Goal: Task Accomplishment & Management: Use online tool/utility

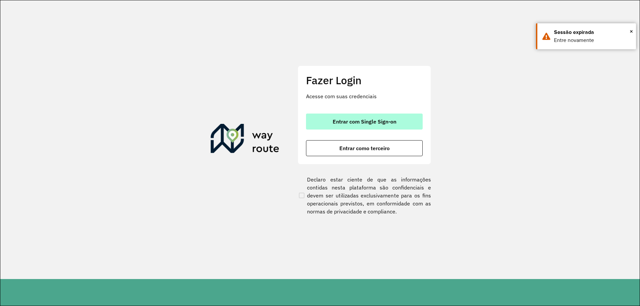
click at [334, 116] on button "Entrar com Single Sign-on" at bounding box center [364, 122] width 117 height 16
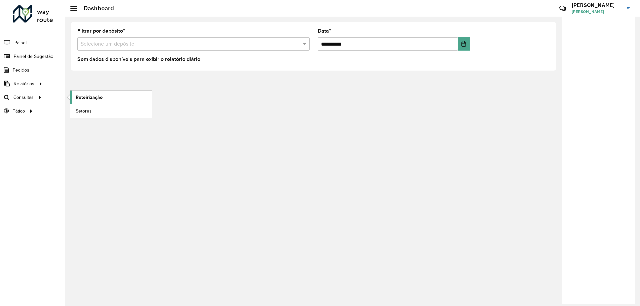
click at [98, 98] on span "Roteirização" at bounding box center [89, 97] width 27 height 7
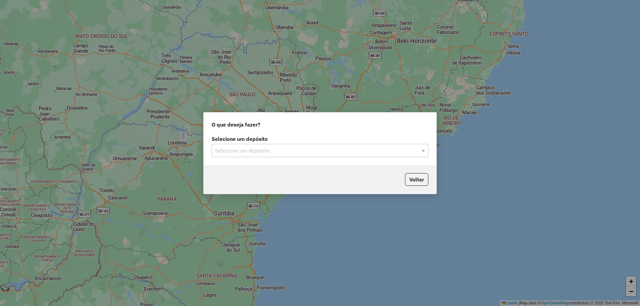
click at [269, 151] on input "text" at bounding box center [313, 151] width 197 height 8
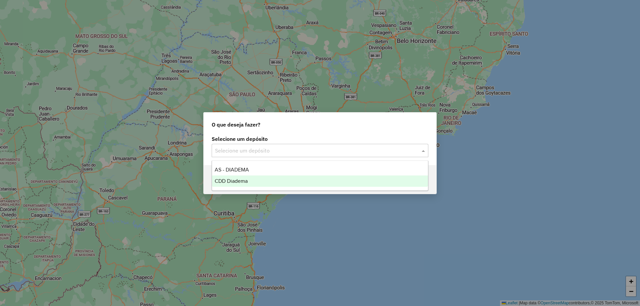
click at [237, 177] on div "CDD Diadema" at bounding box center [320, 181] width 216 height 11
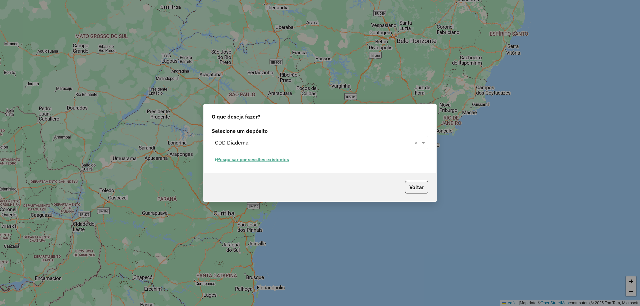
click at [246, 161] on button "Pesquisar por sessões existentes" at bounding box center [252, 160] width 80 height 10
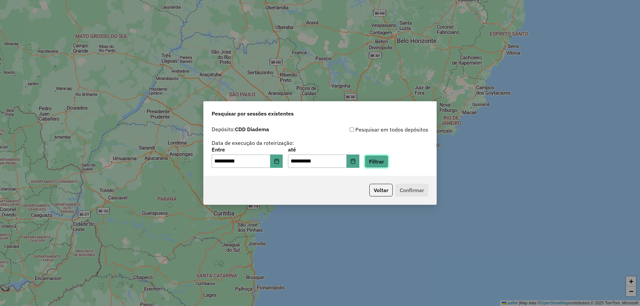
click at [388, 164] on button "Filtrar" at bounding box center [377, 161] width 24 height 13
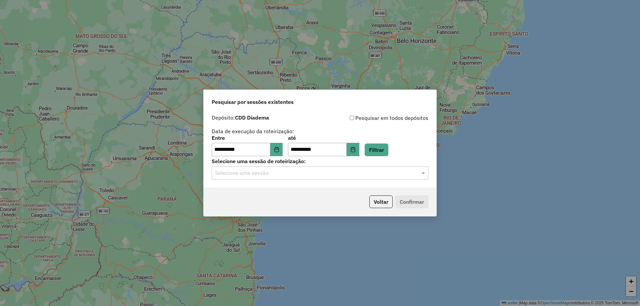
click at [335, 178] on div "Selecione uma sessão" at bounding box center [320, 172] width 217 height 13
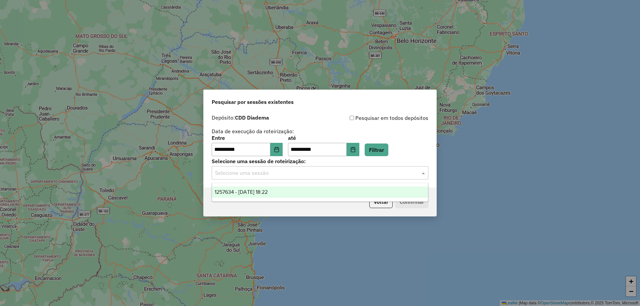
click at [254, 190] on span "1257634 - 02/09/2025 18:22" at bounding box center [241, 192] width 53 height 6
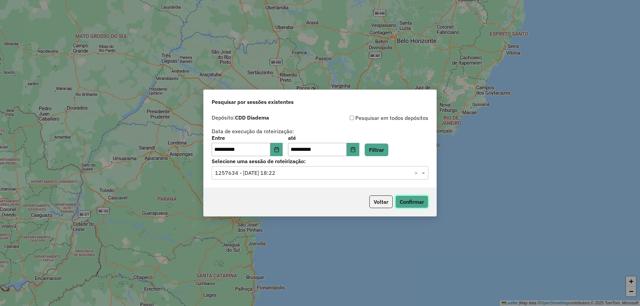
click at [404, 203] on button "Confirmar" at bounding box center [411, 202] width 33 height 13
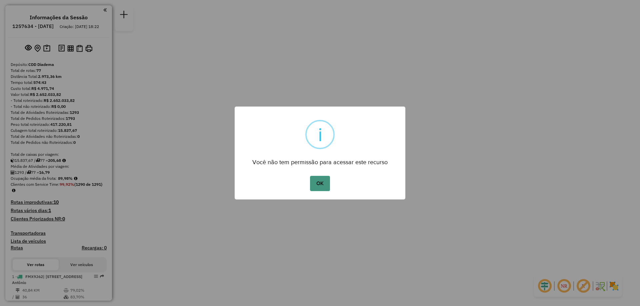
click at [323, 184] on button "OK" at bounding box center [320, 183] width 20 height 15
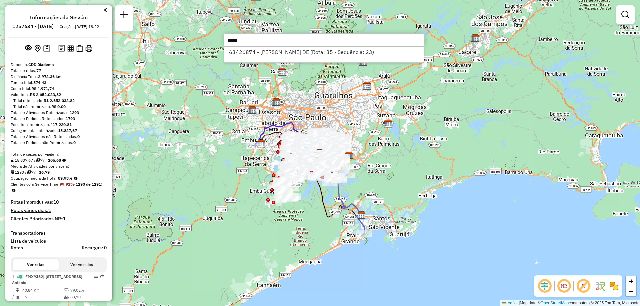
type input "*****"
click at [266, 51] on li "63426874 - ROGERIO FERREIRA DE (Rota: 35 - Sequência: 23)" at bounding box center [323, 52] width 199 height 10
select select "**********"
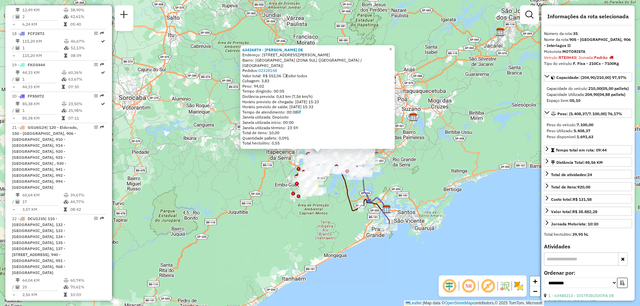
scroll to position [1640, 0]
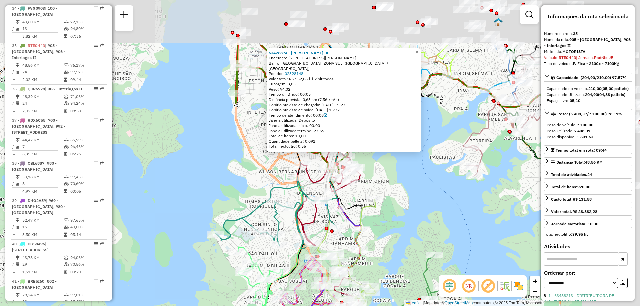
drag, startPoint x: 394, startPoint y: 105, endPoint x: 316, endPoint y: 181, distance: 108.4
click at [316, 181] on icon at bounding box center [329, 227] width 65 height 186
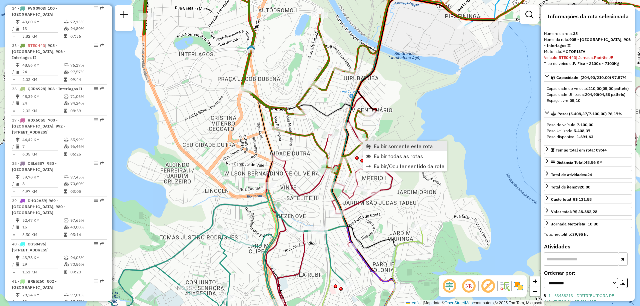
click at [394, 145] on span "Exibir somente esta rota" at bounding box center [403, 146] width 59 height 5
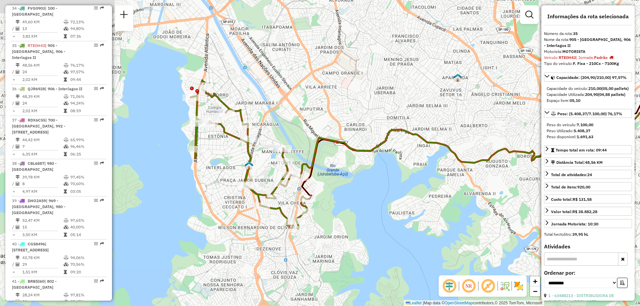
drag, startPoint x: 254, startPoint y: 197, endPoint x: 388, endPoint y: 199, distance: 134.0
click at [388, 199] on div "Janela de atendimento Grade de atendimento Capacidade Transportadoras Veículos …" at bounding box center [320, 153] width 640 height 306
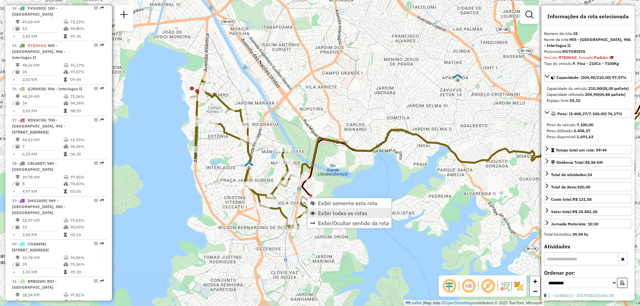
click at [330, 211] on span "Exibir todas as rotas" at bounding box center [342, 213] width 49 height 5
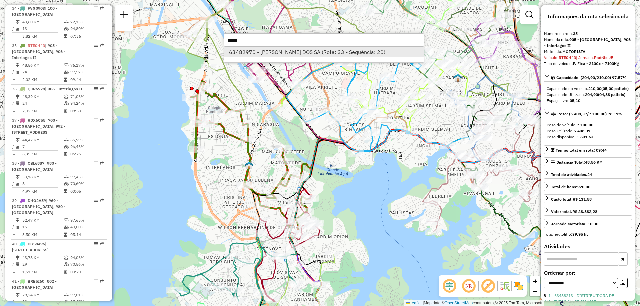
type input "*****"
click at [279, 55] on li "63482970 - OSWALDO SILVA DOS SA (Rota: 33 - Sequência: 20)" at bounding box center [323, 52] width 199 height 10
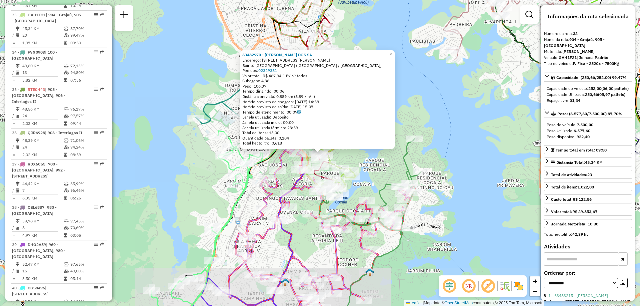
scroll to position [1565, 0]
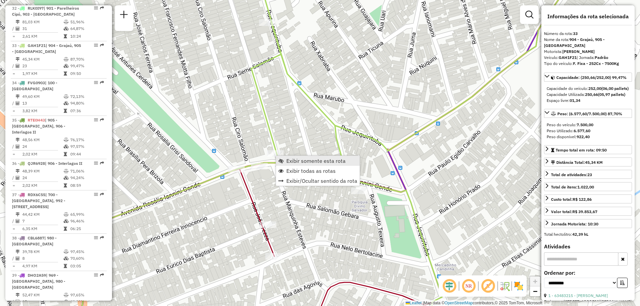
click at [291, 159] on span "Exibir somente esta rota" at bounding box center [315, 160] width 59 height 5
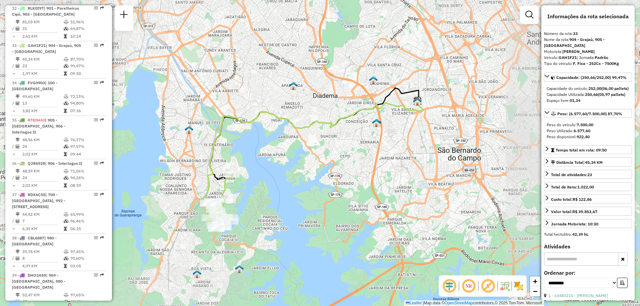
drag, startPoint x: 240, startPoint y: 230, endPoint x: 302, endPoint y: 140, distance: 109.5
click at [301, 153] on div "Janela de atendimento Grade de atendimento Capacidade Transportadoras Veículos …" at bounding box center [320, 153] width 640 height 306
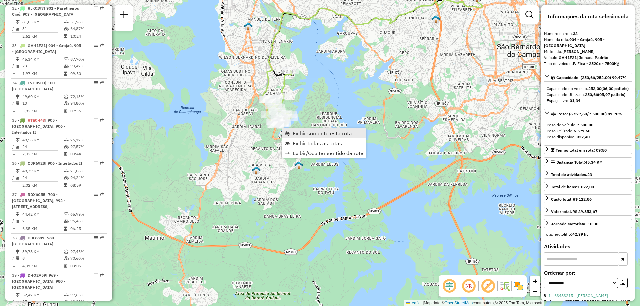
click at [298, 132] on span "Exibir somente esta rota" at bounding box center [322, 133] width 59 height 5
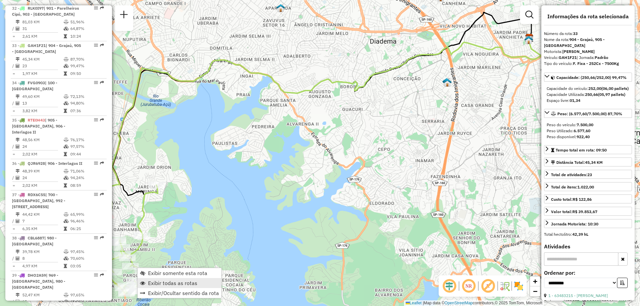
click at [159, 279] on link "Exibir todas as rotas" at bounding box center [180, 283] width 84 height 10
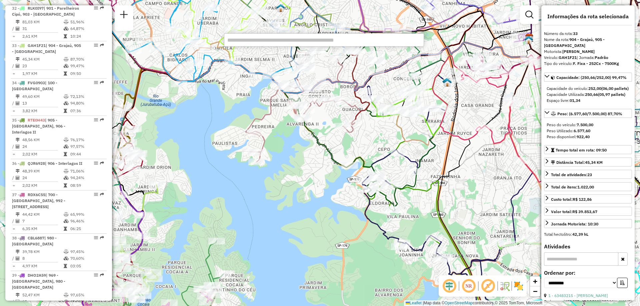
paste input "*****"
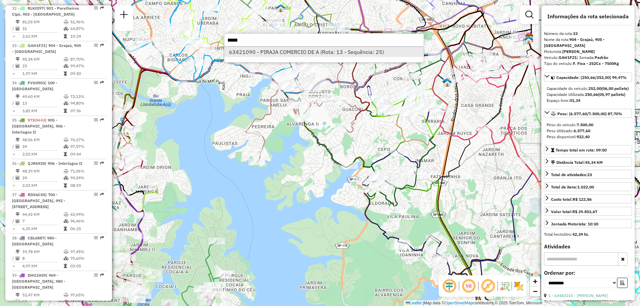
type input "*****"
click at [260, 55] on li "63421090 - PIRAJA COMERCIO DE A (Rota: 13 - Sequência: 25)" at bounding box center [323, 52] width 199 height 10
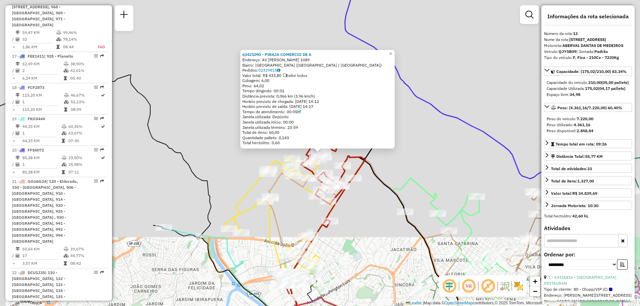
scroll to position [721, 0]
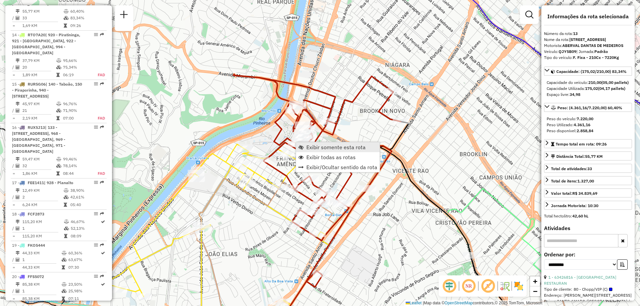
click at [313, 148] on span "Exibir somente esta rota" at bounding box center [335, 147] width 59 height 5
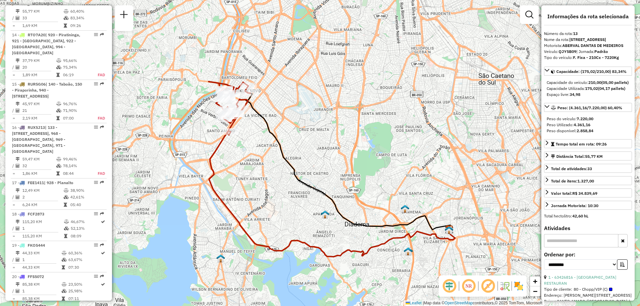
drag, startPoint x: 243, startPoint y: 113, endPoint x: 269, endPoint y: 152, distance: 46.4
click at [269, 152] on div "Janela de atendimento Grade de atendimento Capacidade Transportadoras Veículos …" at bounding box center [320, 153] width 640 height 306
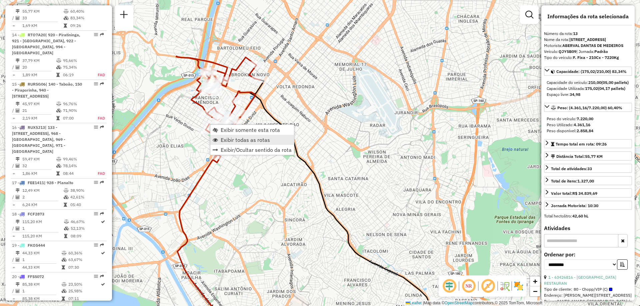
click at [227, 139] on span "Exibir todas as rotas" at bounding box center [245, 139] width 49 height 5
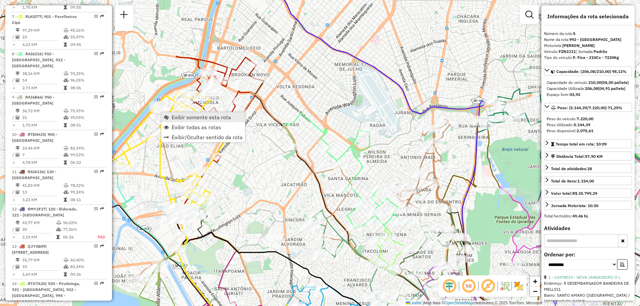
scroll to position [429, 0]
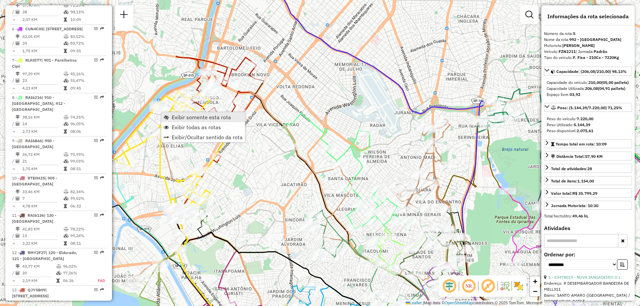
click at [175, 115] on span "Exibir somente esta rota" at bounding box center [201, 117] width 59 height 5
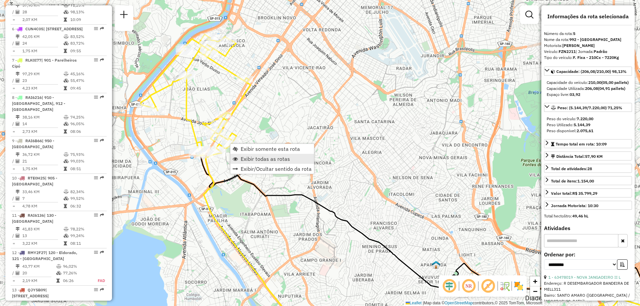
click at [251, 158] on span "Exibir todas as rotas" at bounding box center [265, 158] width 49 height 5
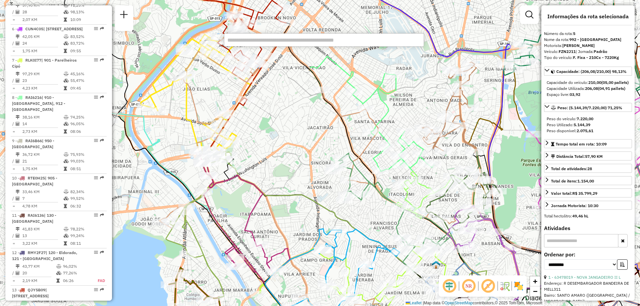
paste input "*****"
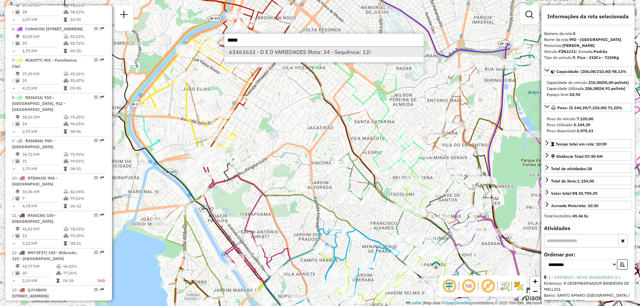
type input "*****"
click at [272, 52] on li "63463632 - D E D VARIEDADES (Rota: 34 - Sequência: 12)" at bounding box center [323, 52] width 199 height 10
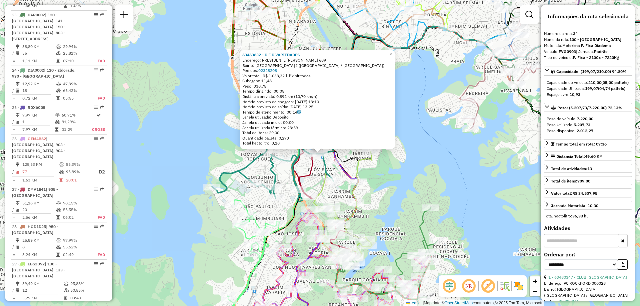
scroll to position [1602, 0]
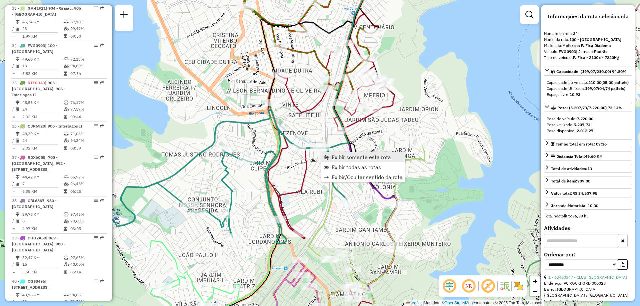
click at [342, 158] on span "Exibir somente esta rota" at bounding box center [361, 157] width 59 height 5
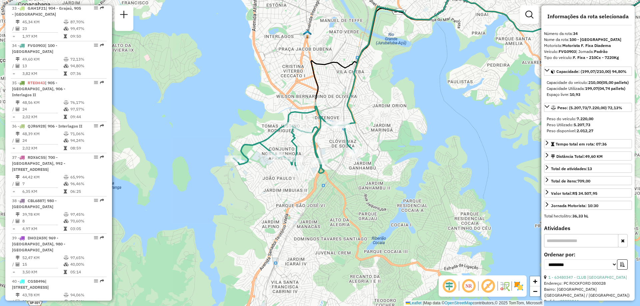
drag, startPoint x: 219, startPoint y: 242, endPoint x: 404, endPoint y: 151, distance: 205.5
click at [404, 151] on div "Janela de atendimento Grade de atendimento Capacidade Transportadoras Veículos …" at bounding box center [320, 153] width 640 height 306
click at [311, 186] on link "Exibir todas as rotas" at bounding box center [341, 190] width 84 height 10
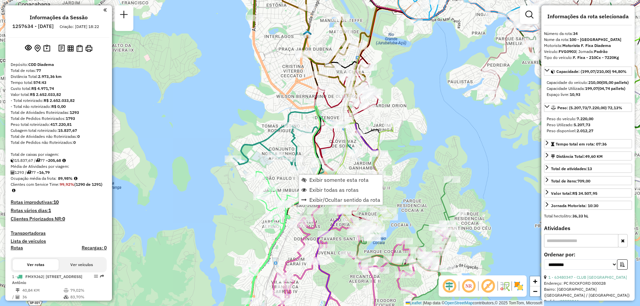
select select "**********"
